Goal: Information Seeking & Learning: Learn about a topic

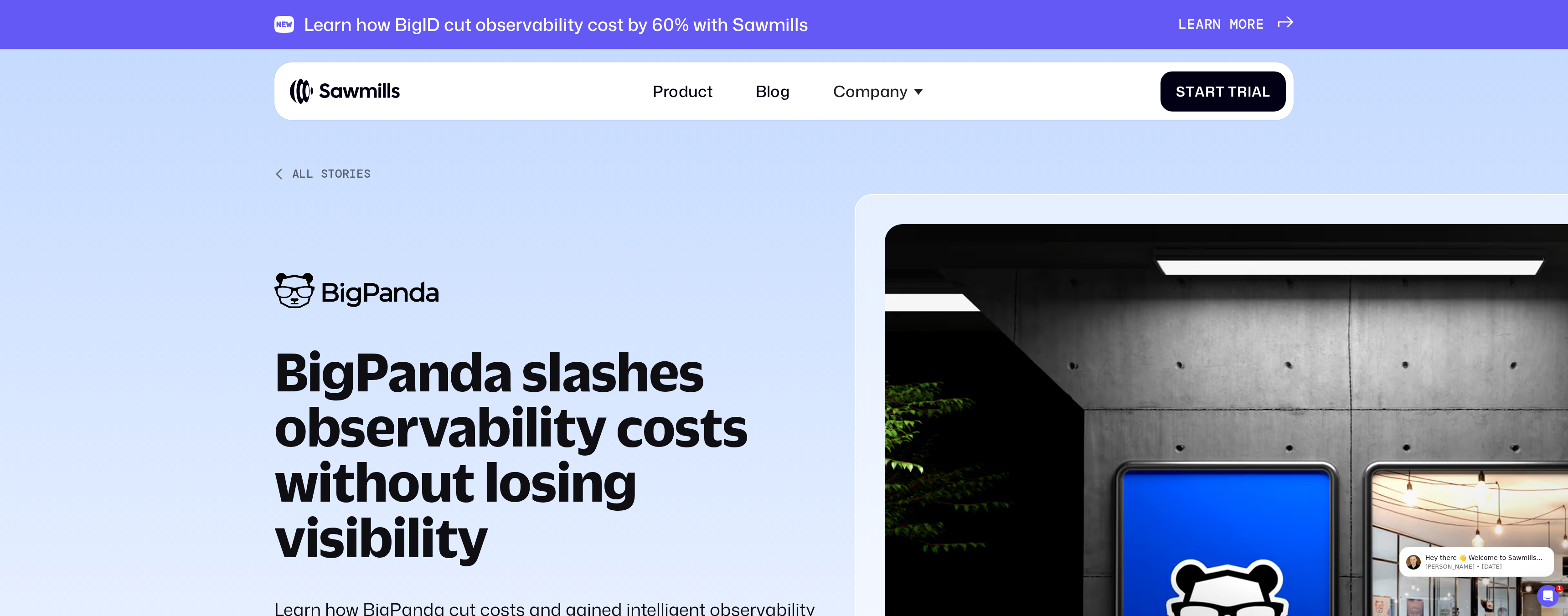
click at [317, 93] on img at bounding box center [345, 92] width 110 height 27
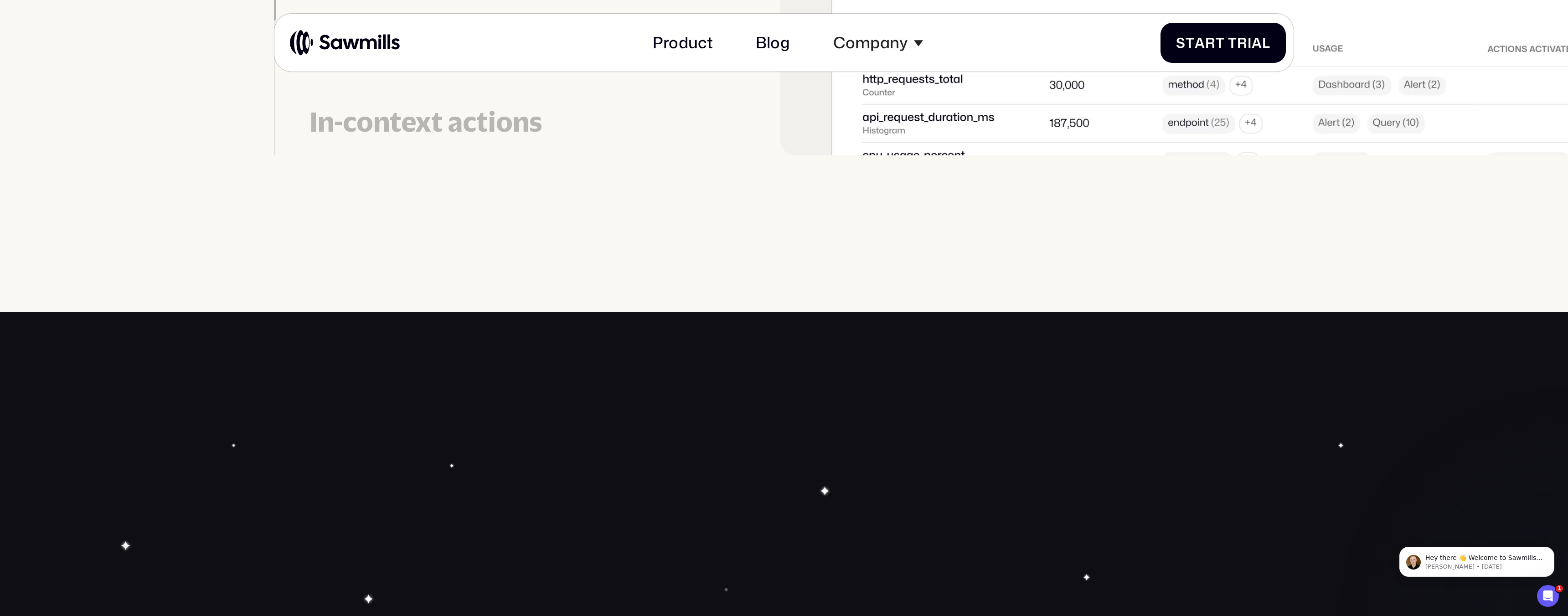
scroll to position [4866, 0]
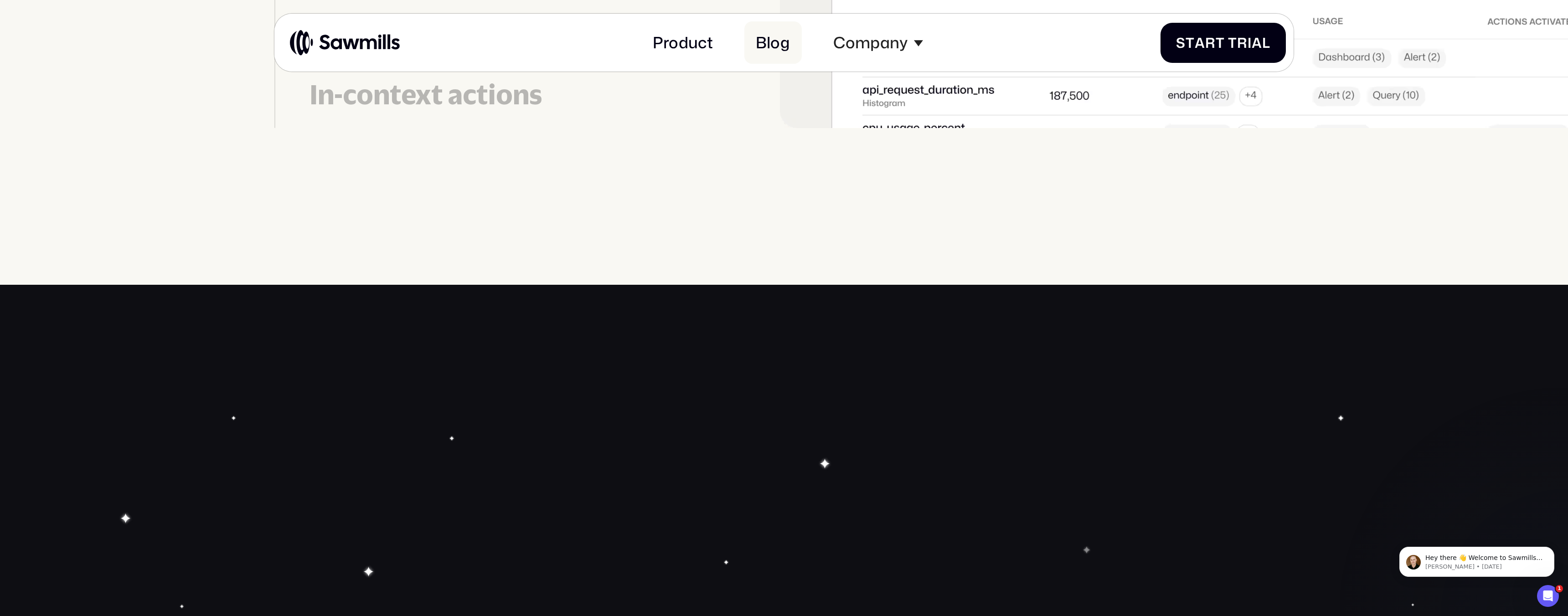
click at [764, 48] on link "Blog" at bounding box center [773, 42] width 58 height 42
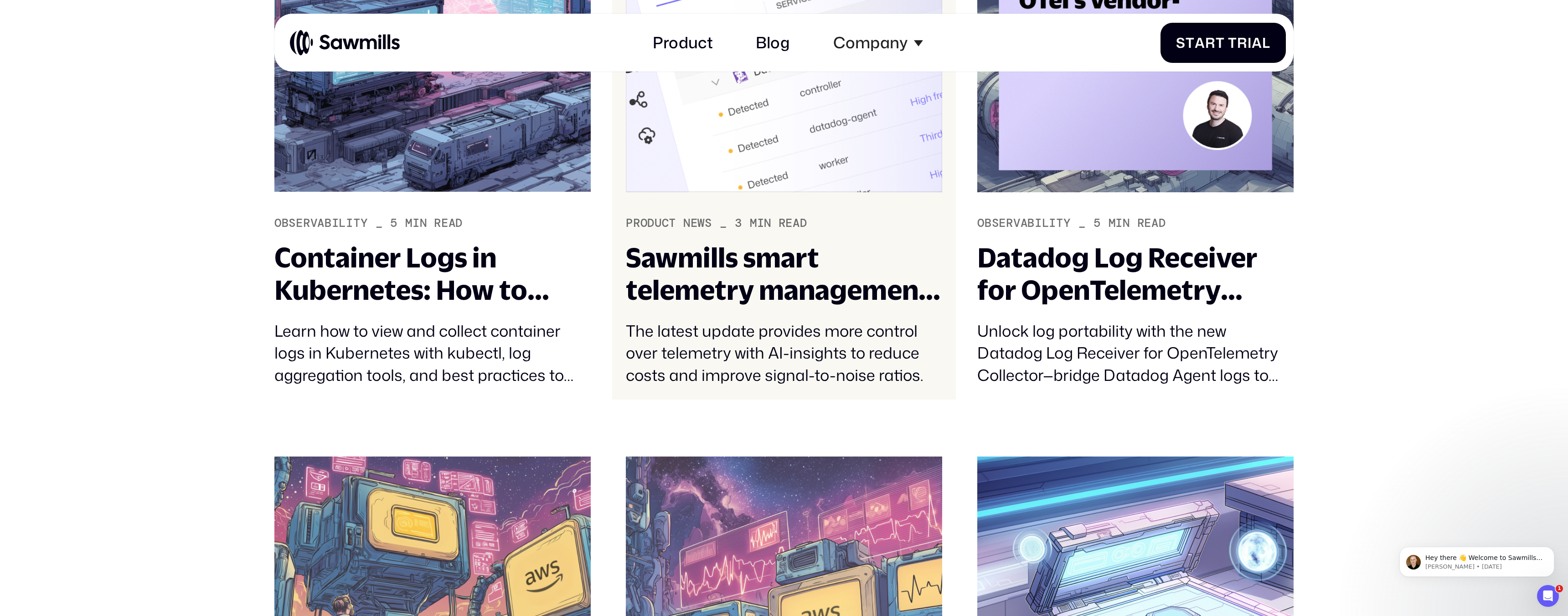
scroll to position [1140, 0]
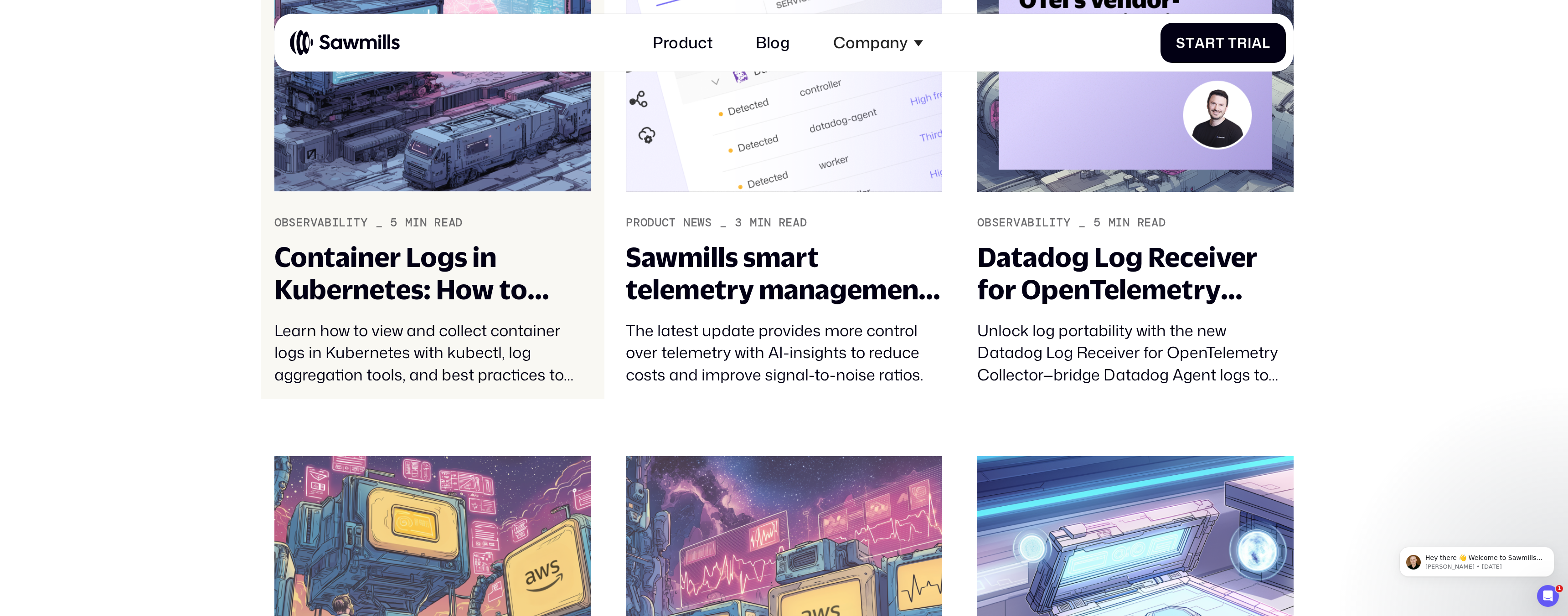
click at [446, 276] on div "Container Logs in Kubernetes: How to View and Collect Them" at bounding box center [432, 273] width 316 height 65
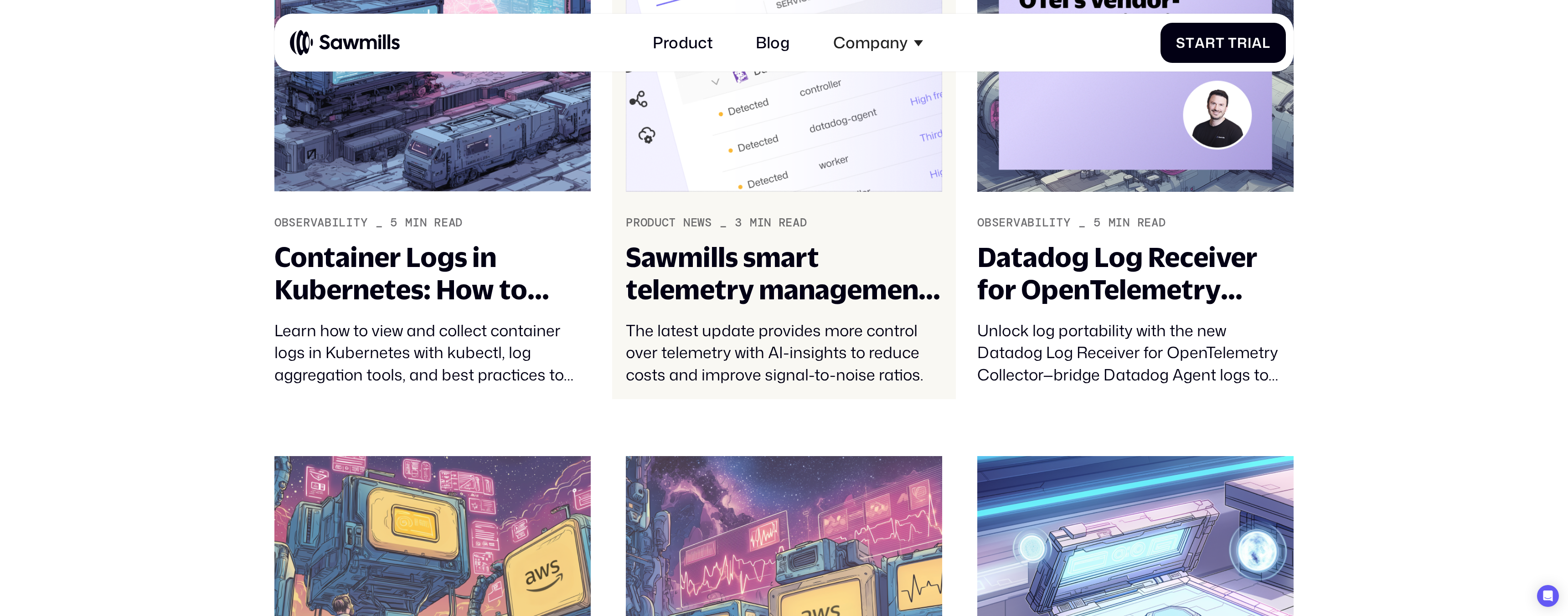
click at [666, 258] on div "Sawmills smart telemetry management just got smarter" at bounding box center [784, 273] width 316 height 65
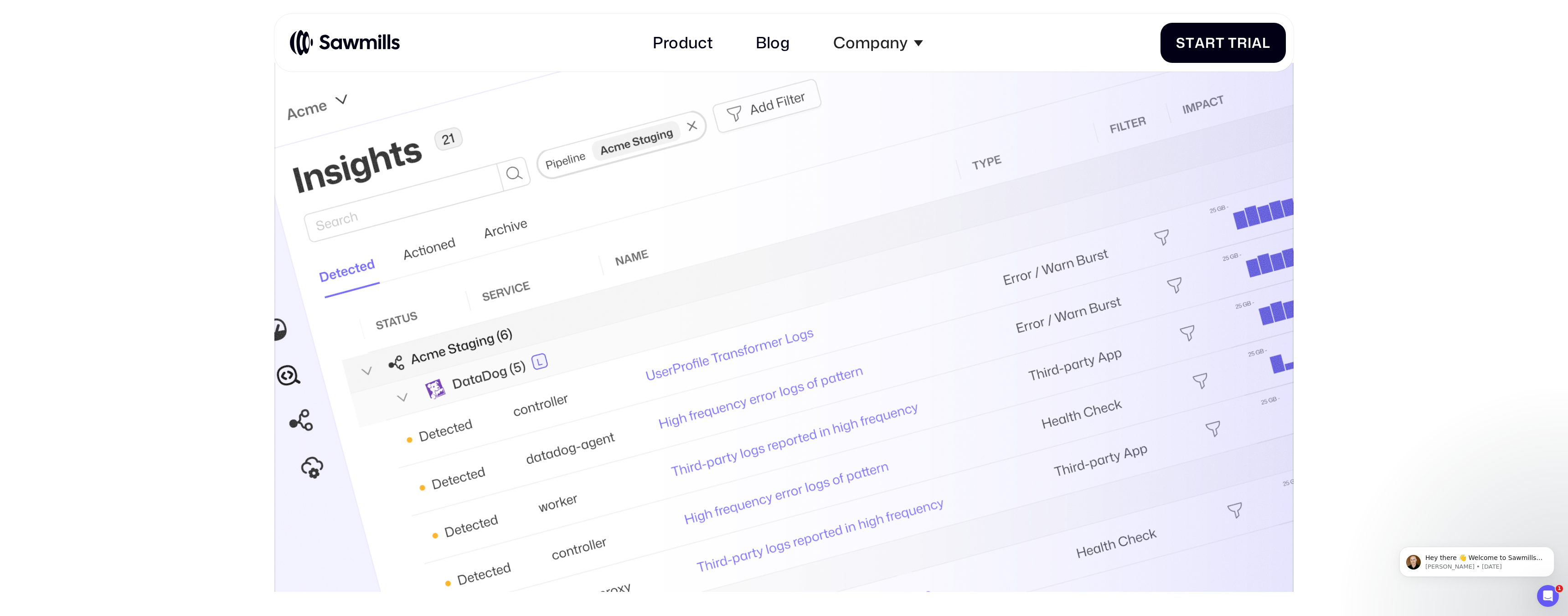
scroll to position [420, 0]
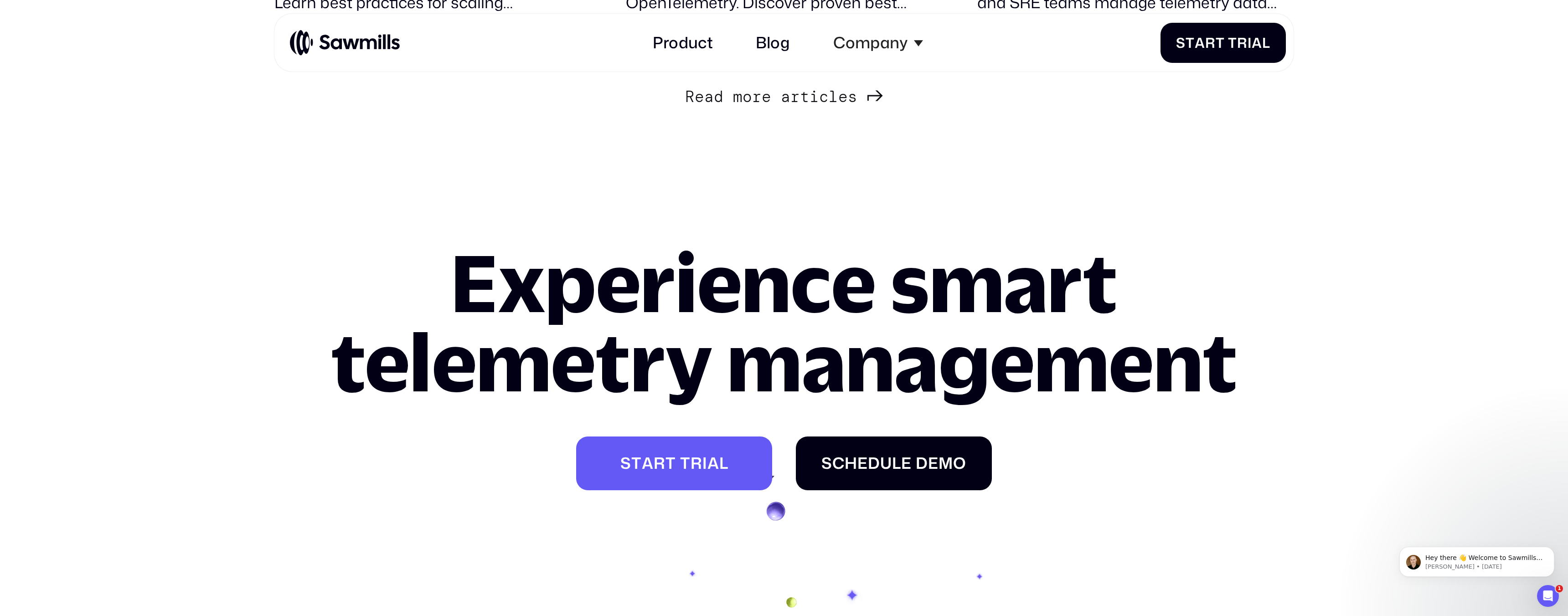
scroll to position [2095, 0]
click at [735, 106] on span "m" at bounding box center [738, 96] width 9 height 19
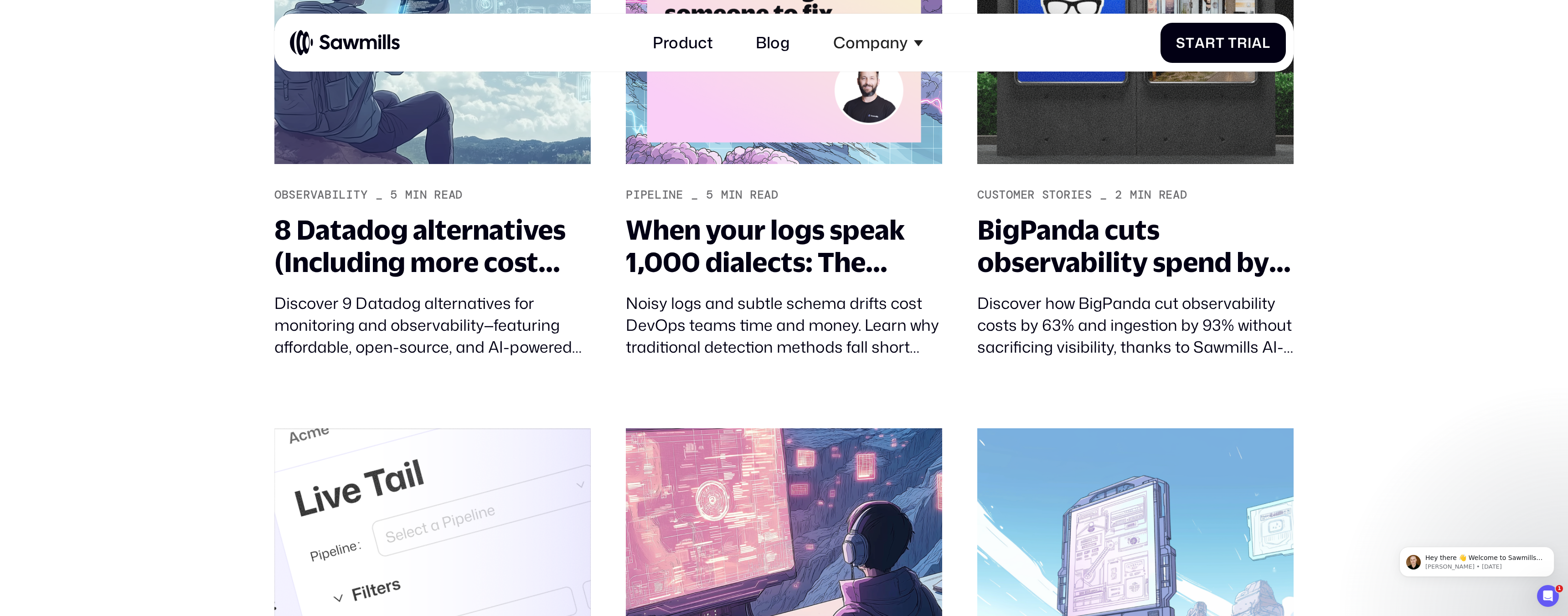
scroll to position [2326, 0]
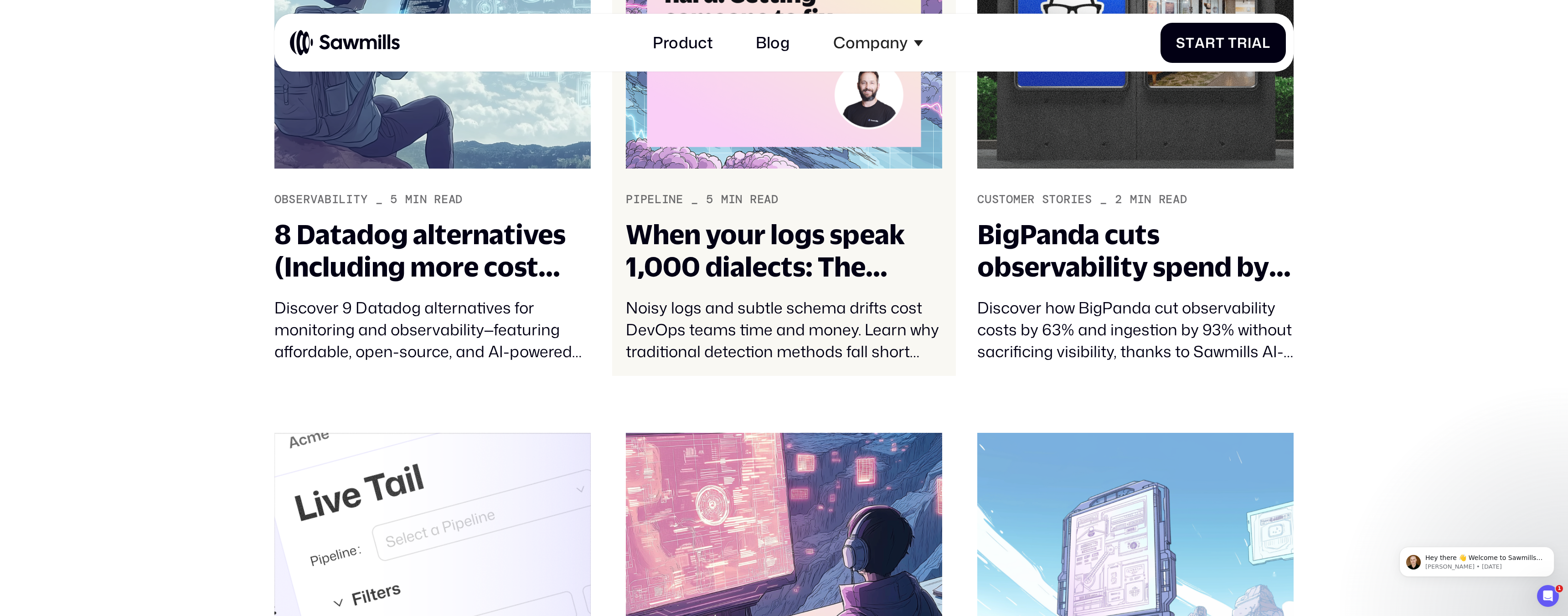
click at [767, 237] on div "When your logs speak 1,000 dialects: The challenge of finding data issues" at bounding box center [784, 250] width 316 height 65
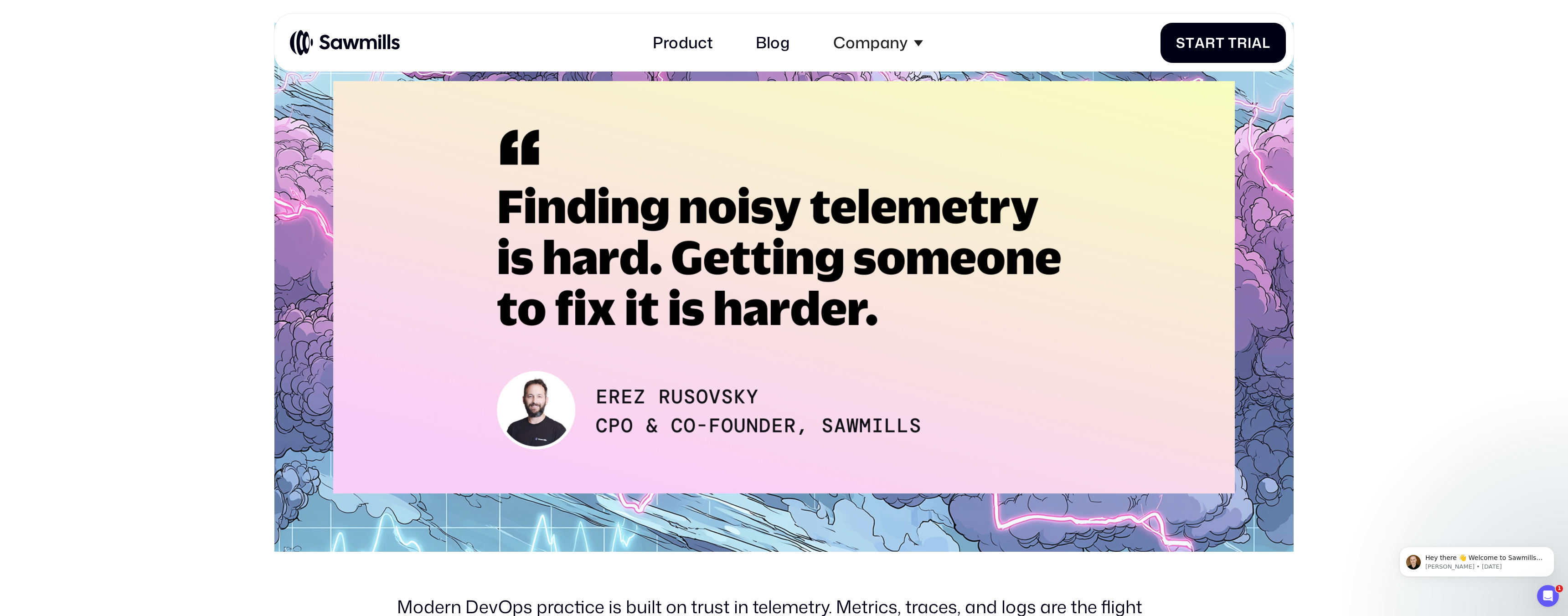
scroll to position [521, 0]
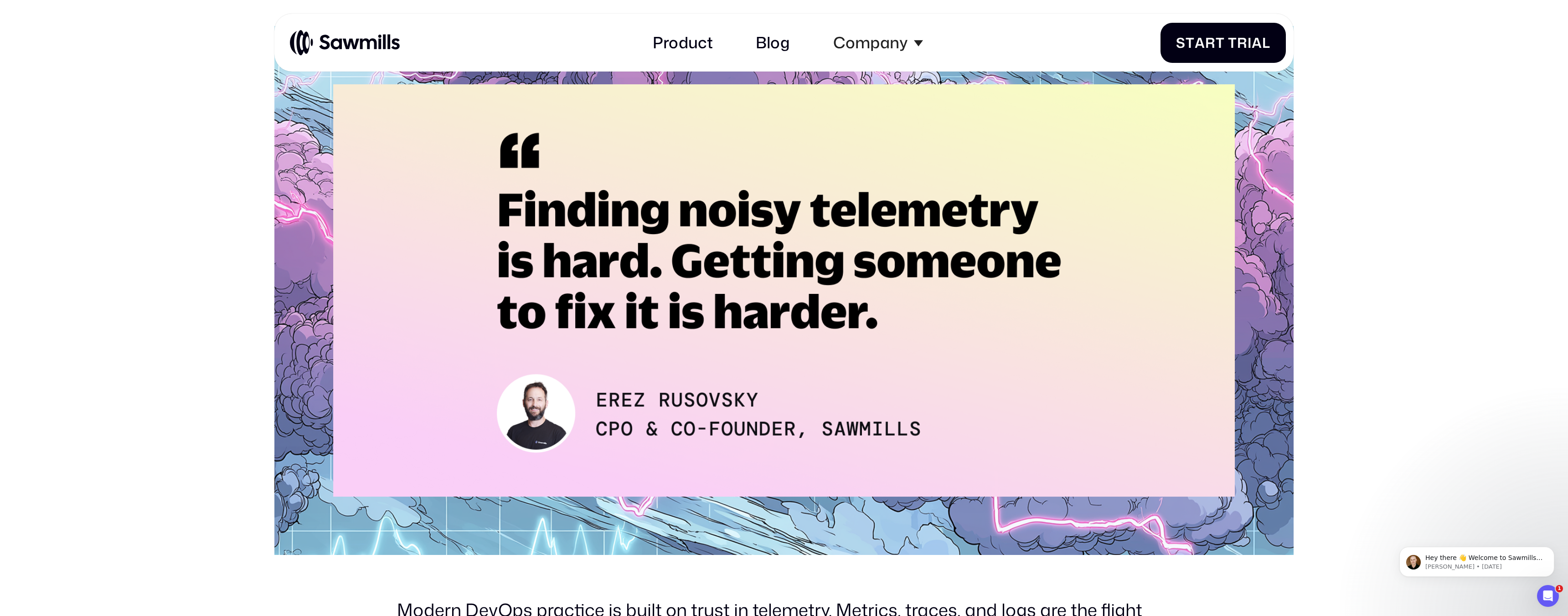
drag, startPoint x: 660, startPoint y: 392, endPoint x: 425, endPoint y: 4, distance: 453.6
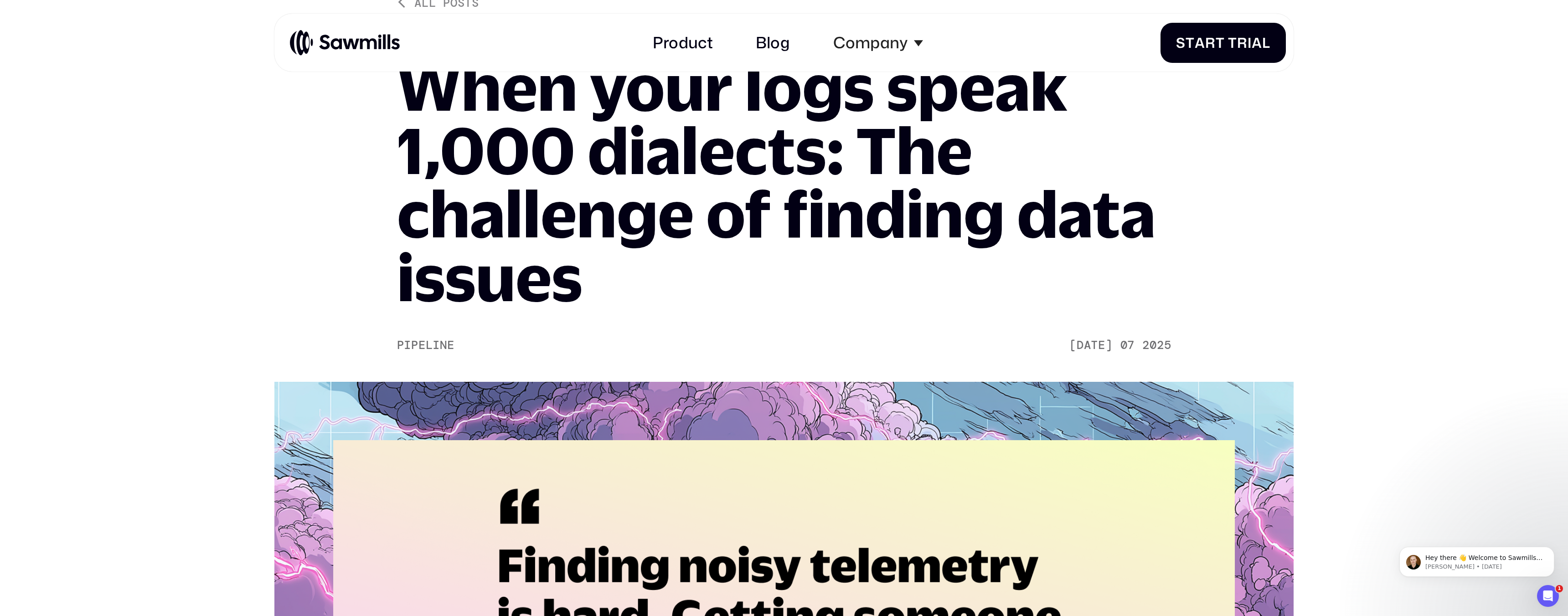
scroll to position [0, 0]
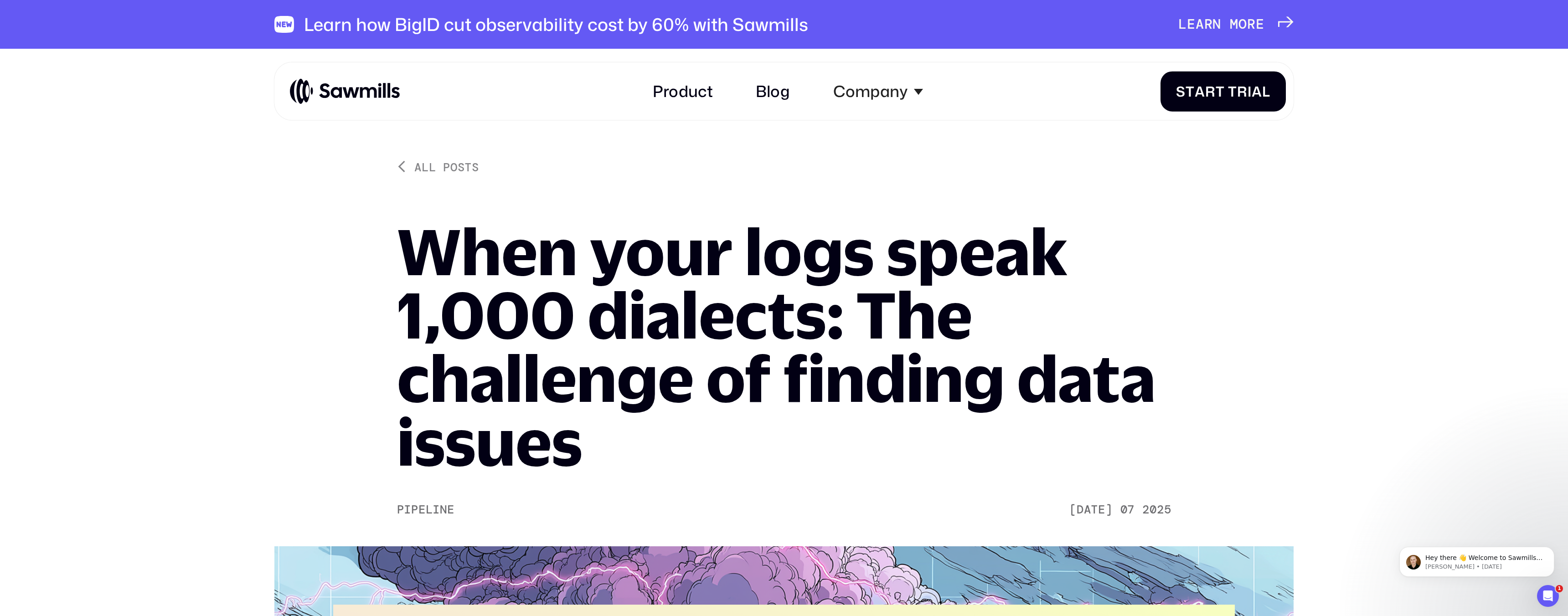
click at [407, 238] on h1 "When your logs speak 1,000 dialects: The challenge of finding data issues" at bounding box center [784, 347] width 775 height 254
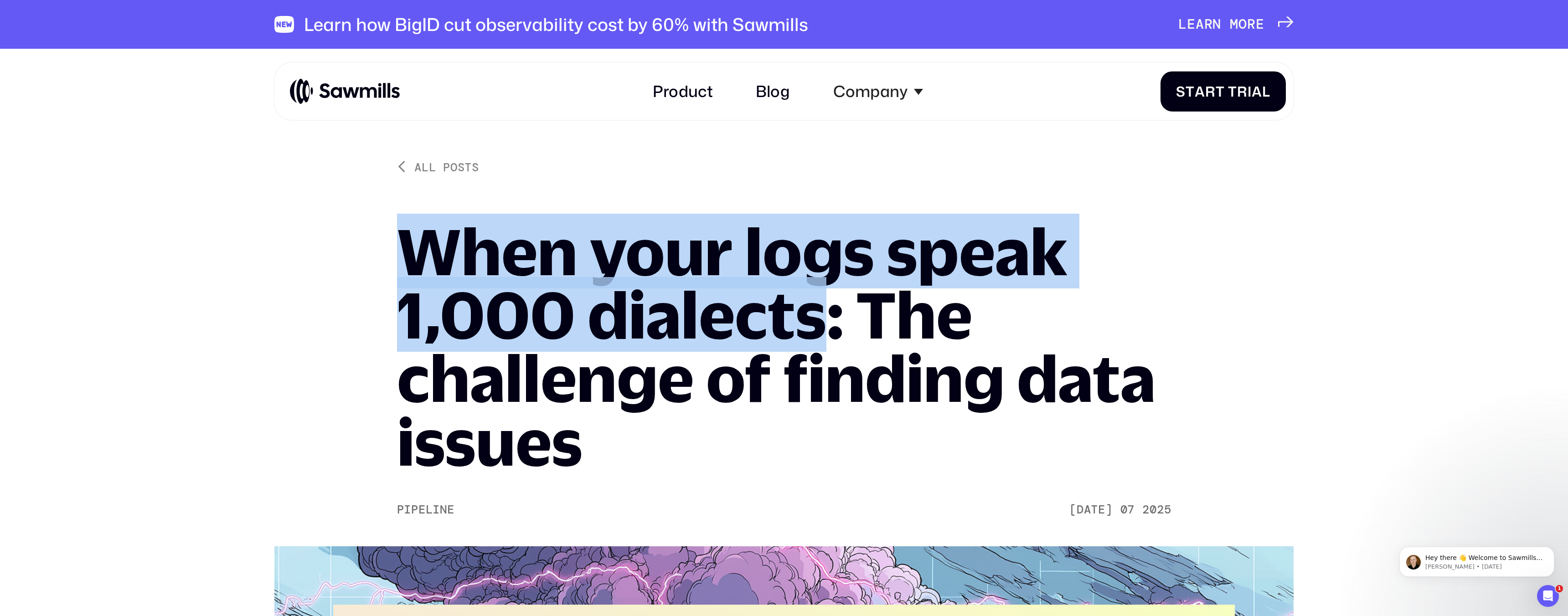
drag, startPoint x: 403, startPoint y: 235, endPoint x: 824, endPoint y: 308, distance: 427.3
click at [824, 308] on h1 "When your logs speak 1,000 dialects: The challenge of finding data issues" at bounding box center [784, 347] width 775 height 254
copy h1 "When your logs speak 1,000 dialects"
